Goal: Task Accomplishment & Management: Complete application form

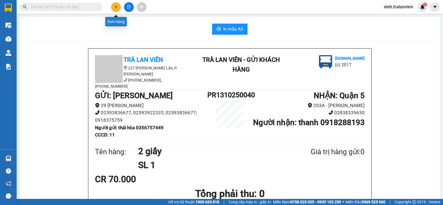
click at [119, 8] on button at bounding box center [116, 7] width 10 height 10
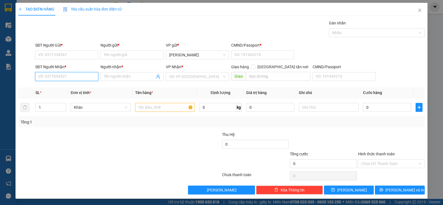
click at [57, 73] on input "SĐT Người Nhận *" at bounding box center [66, 76] width 63 height 9
click at [73, 72] on div "SĐT Người Nhận *" at bounding box center [66, 68] width 63 height 8
click at [70, 76] on input "SĐT Người Nhận *" at bounding box center [66, 76] width 63 height 9
type input "0932037700"
click at [69, 77] on input "0932037700" at bounding box center [66, 76] width 63 height 9
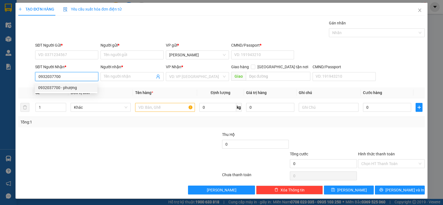
click at [69, 77] on input "0932037700" at bounding box center [66, 76] width 63 height 9
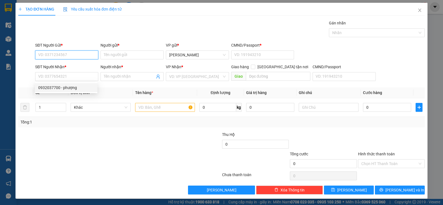
click at [60, 53] on input "SĐT Người Gửi *" at bounding box center [66, 54] width 63 height 9
paste input "0932037700"
type input "0932037700"
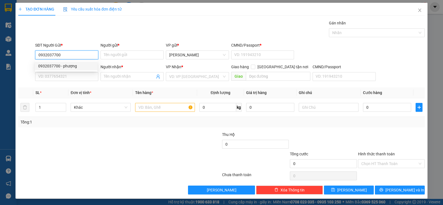
click at [82, 65] on div "0932037700 - phượng" at bounding box center [66, 66] width 56 height 6
type input "phượng"
type input "1"
type input "0919539747"
type input "UYÊN"
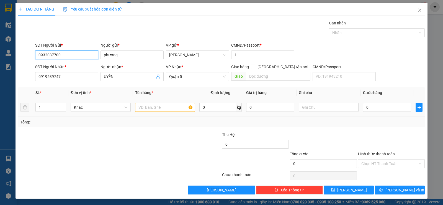
type input "0932037700"
click at [147, 106] on input "text" at bounding box center [165, 107] width 60 height 9
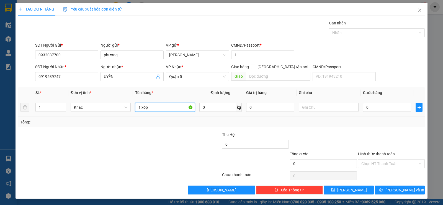
type input "1 xốp"
type input "3"
type input "30"
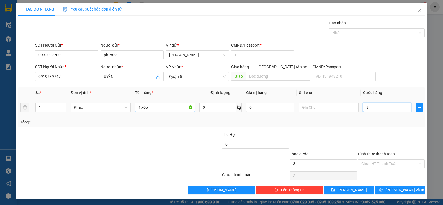
type input "30"
type input "30.000"
click at [387, 161] on input "Hình thức thanh toán" at bounding box center [389, 163] width 56 height 8
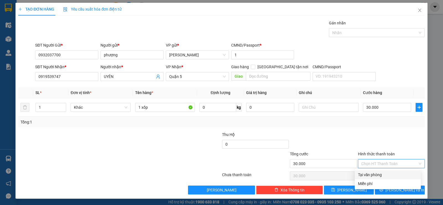
click at [380, 178] on div "Tại văn phòng" at bounding box center [388, 174] width 66 height 9
type input "0"
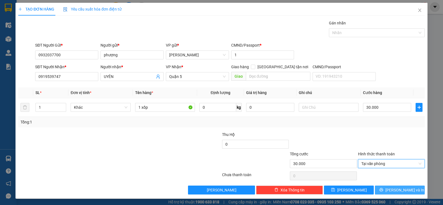
click at [399, 187] on span "[PERSON_NAME] và In" at bounding box center [405, 190] width 39 height 6
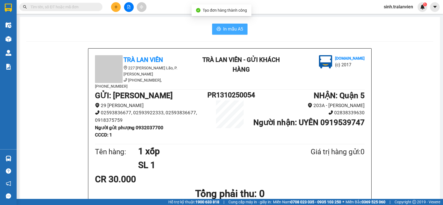
click at [231, 27] on span "In mẫu A5" at bounding box center [233, 28] width 20 height 7
